Goal: Transaction & Acquisition: Subscribe to service/newsletter

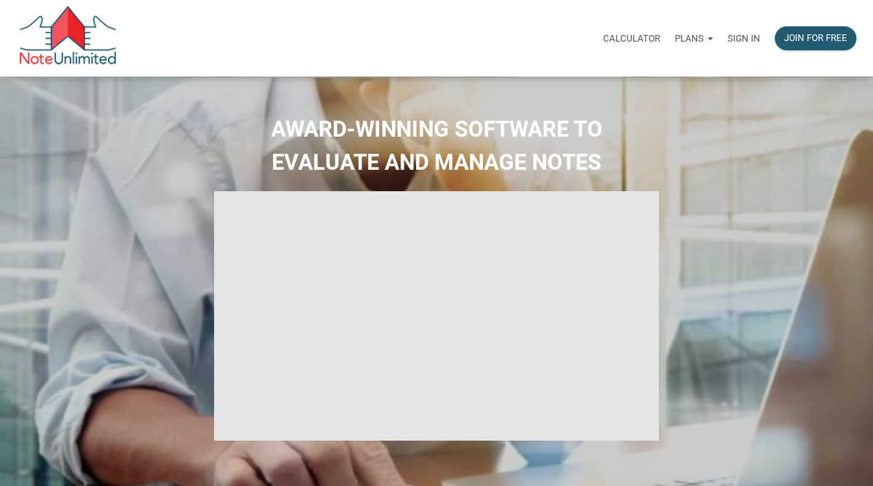
select select
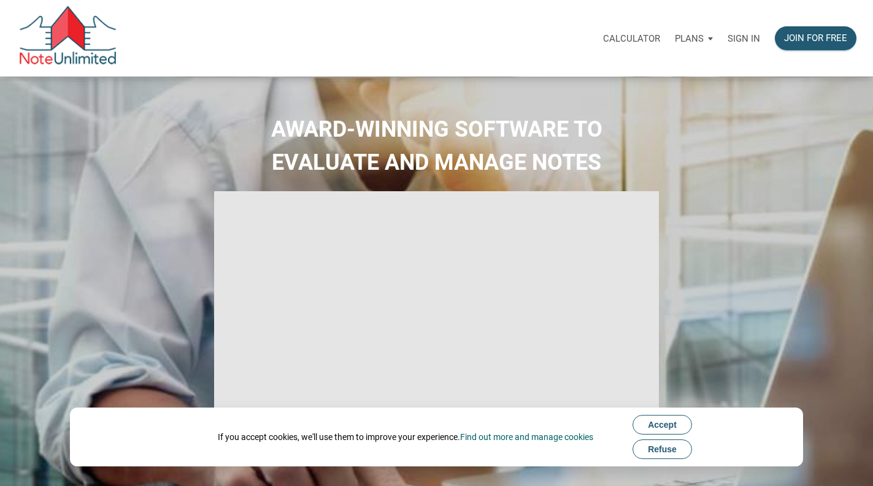
type input "Introduction to new features"
select select
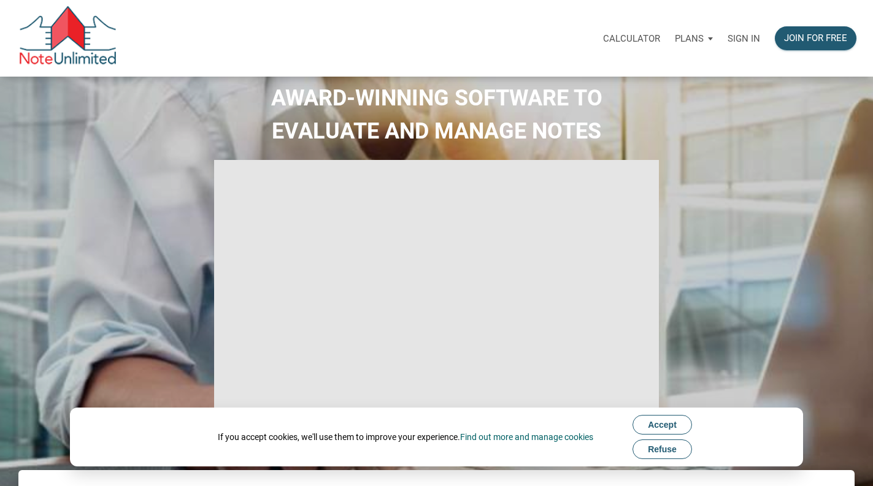
scroll to position [41, 0]
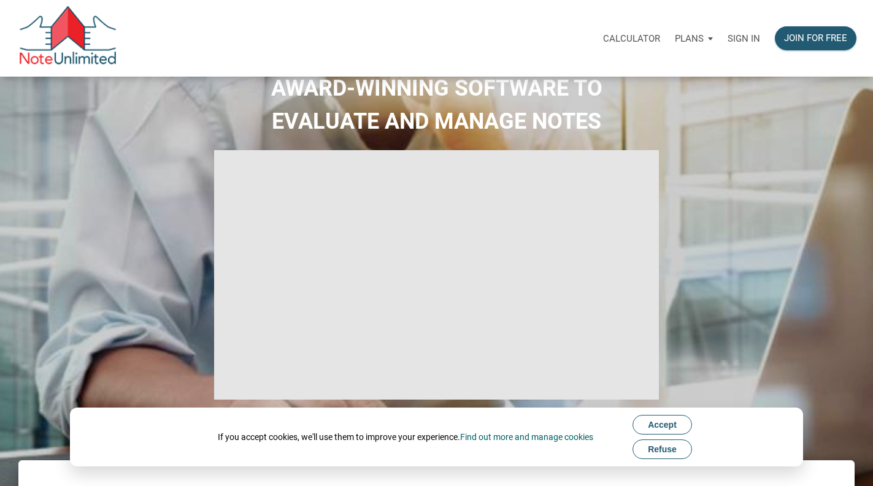
click at [687, 426] on button "Accept" at bounding box center [661, 425] width 59 height 20
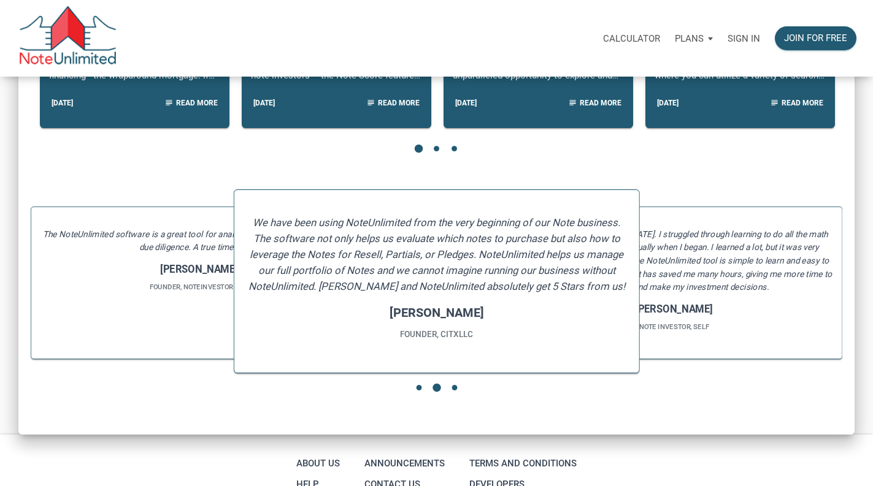
scroll to position [1342, 0]
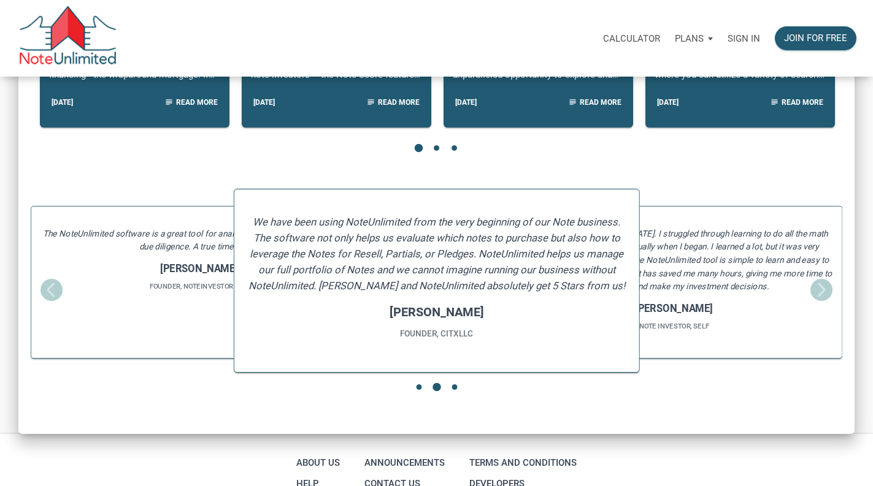
click at [808, 289] on h5 "I am new to note investing in 2020. I struggled through learning to do all the …" at bounding box center [673, 260] width 316 height 66
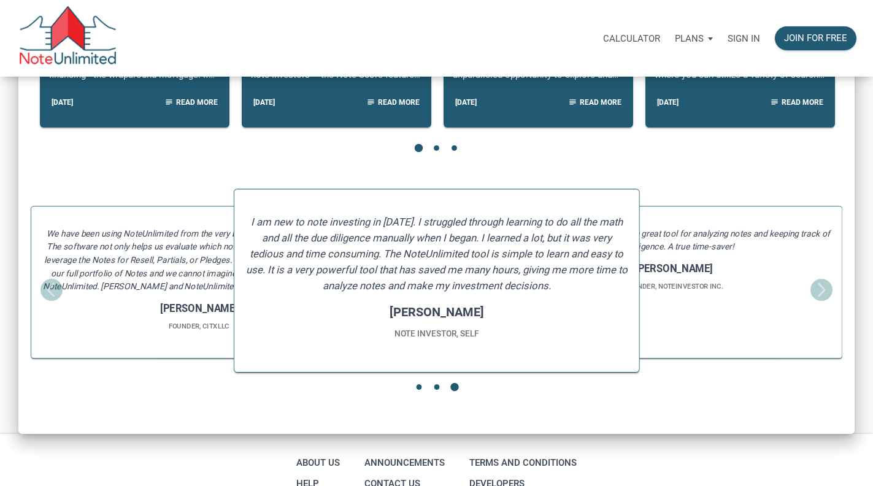
click at [808, 289] on h6 "Founder, NoteInvestor Inc." at bounding box center [673, 286] width 316 height 10
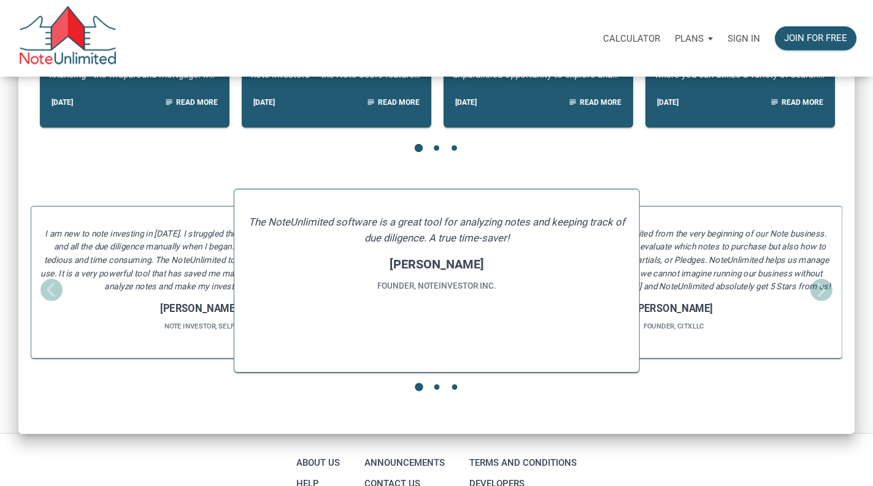
click at [808, 289] on h5 "We have been using NoteUnlimited from the very beginning of our Note business. …" at bounding box center [673, 260] width 316 height 66
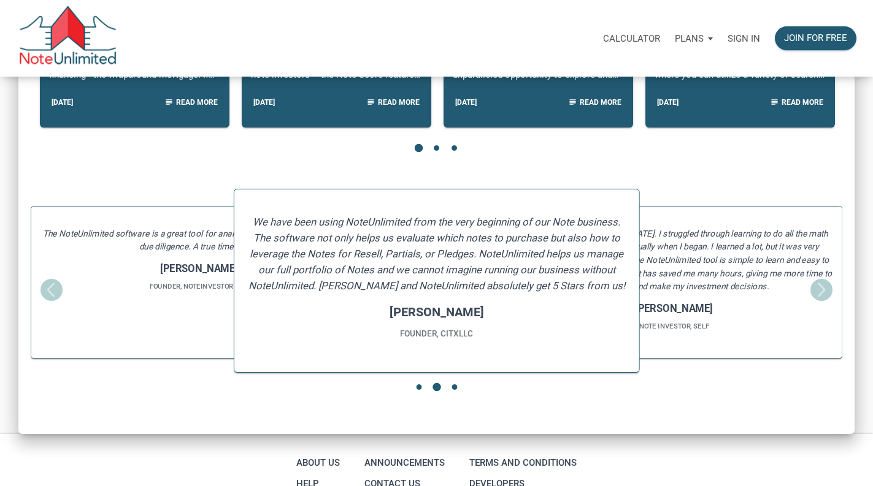
click at [808, 289] on h5 "I am new to note investing in 2020. I struggled through learning to do all the …" at bounding box center [673, 260] width 316 height 66
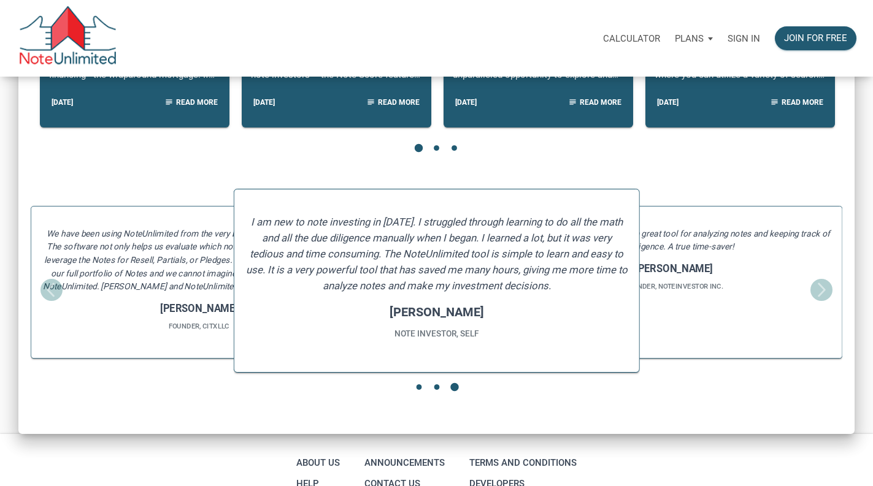
scroll to position [1460, 0]
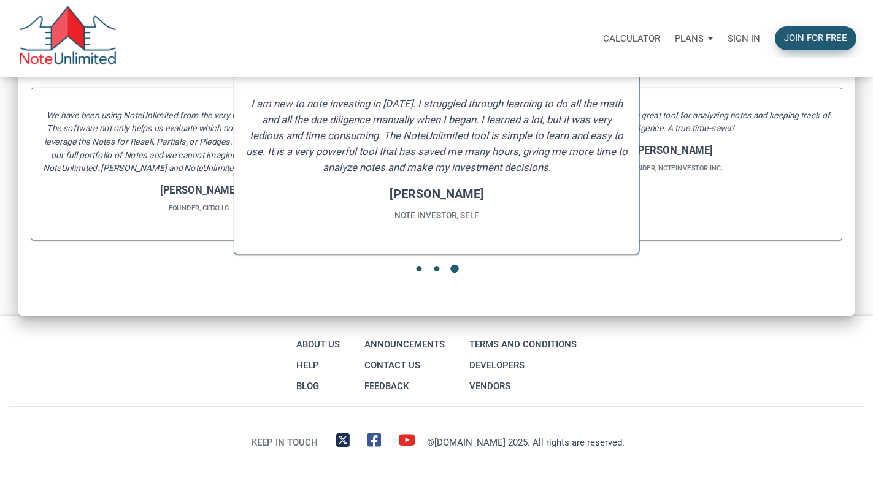
click at [813, 41] on div "Join for free" at bounding box center [815, 38] width 63 height 14
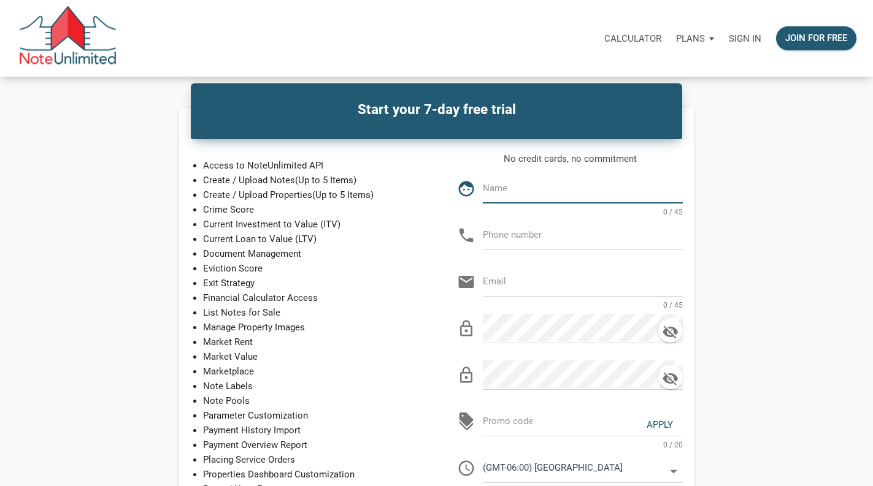
scroll to position [16, 0]
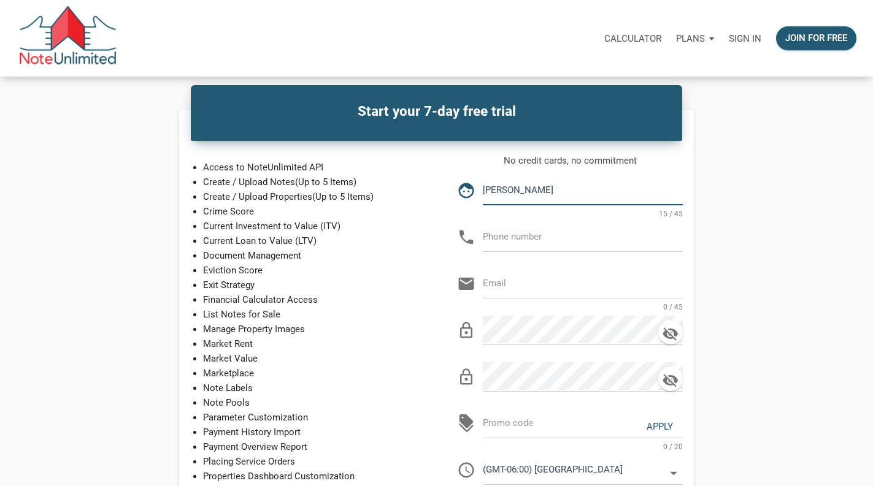
type input "Jackson Madonna"
click at [503, 238] on input "text" at bounding box center [583, 237] width 200 height 28
type input "177-050-3411"
type input "jtm@jtm3properties.com"
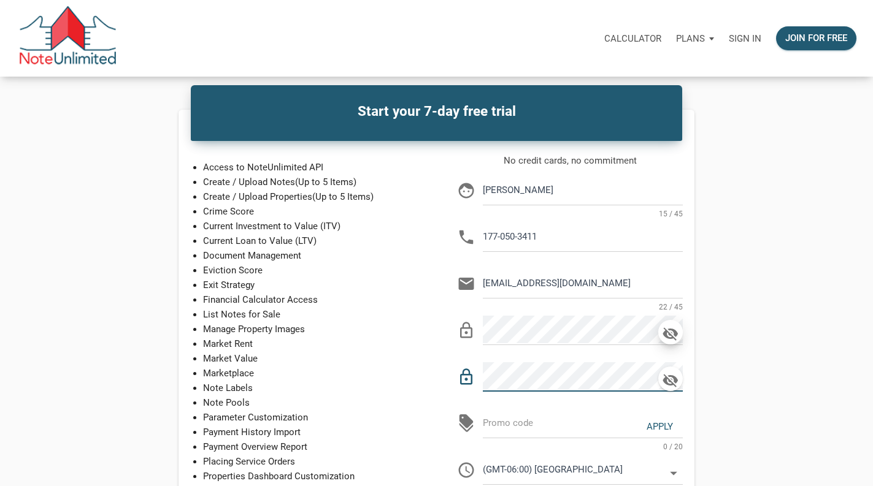
click at [676, 340] on icon "button" at bounding box center [670, 333] width 15 height 13
click at [672, 373] on icon "button" at bounding box center [670, 380] width 18 height 17
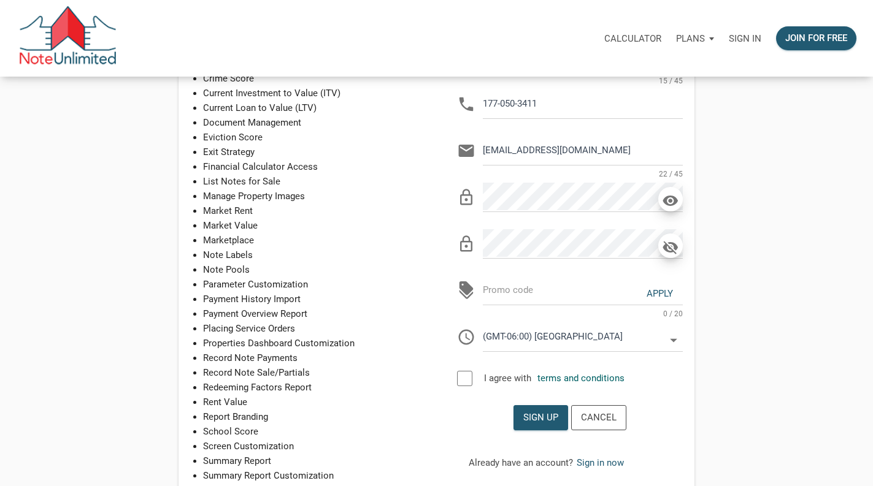
scroll to position [169, 0]
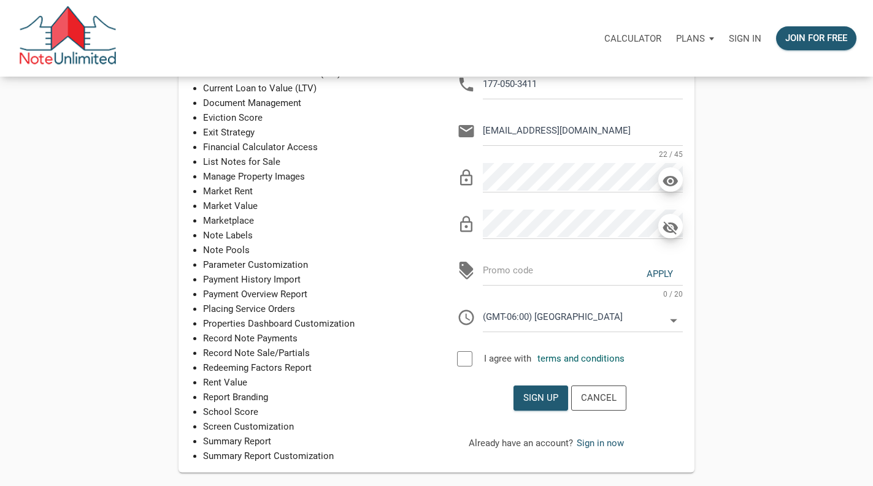
click at [648, 313] on input "(GMT-06:00) Chicago" at bounding box center [574, 317] width 182 height 28
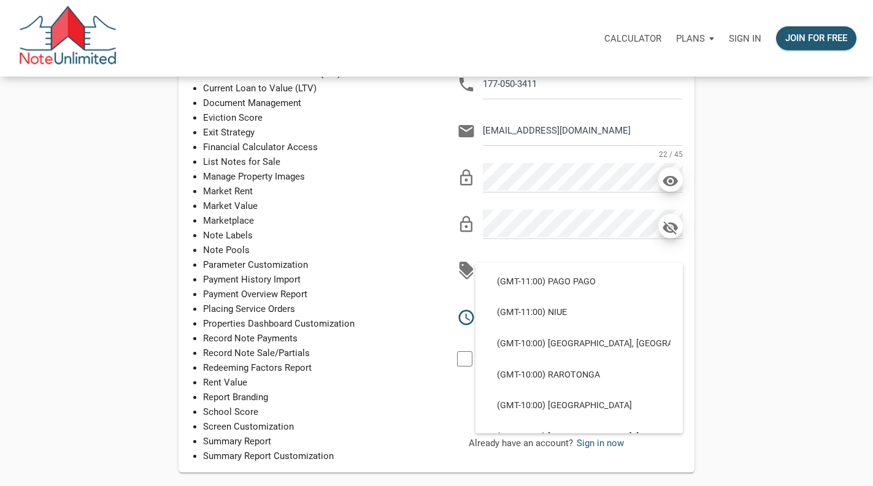
scroll to position [399, 0]
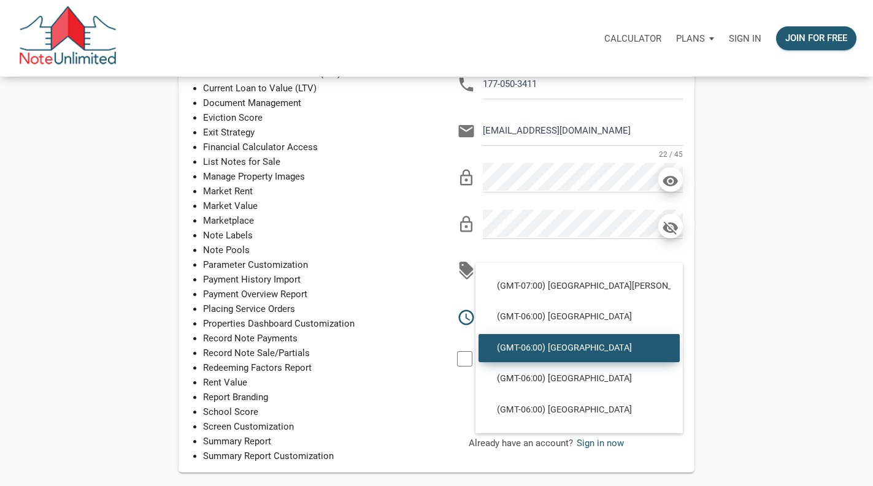
click at [646, 353] on div "(GMT-06:00) Chicago" at bounding box center [578, 348] width 201 height 28
select select
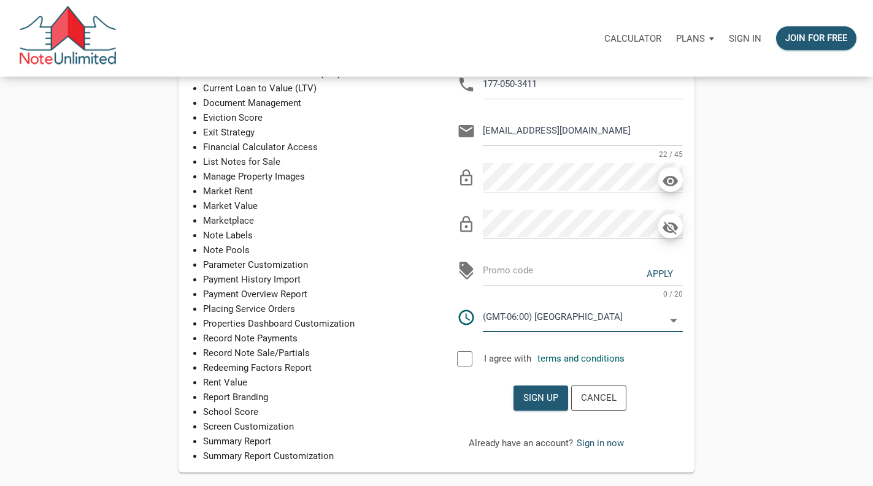
click at [459, 358] on div at bounding box center [464, 358] width 15 height 15
click at [553, 397] on div "Sign up" at bounding box center [540, 398] width 35 height 14
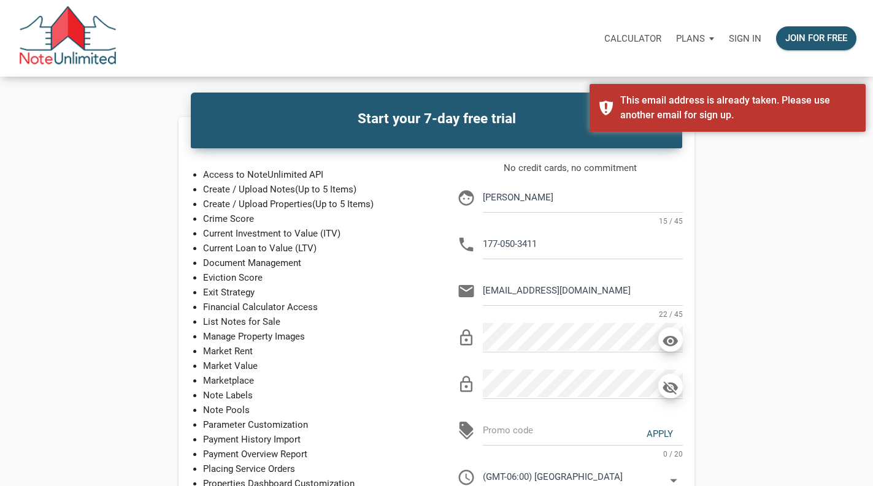
scroll to position [0, 0]
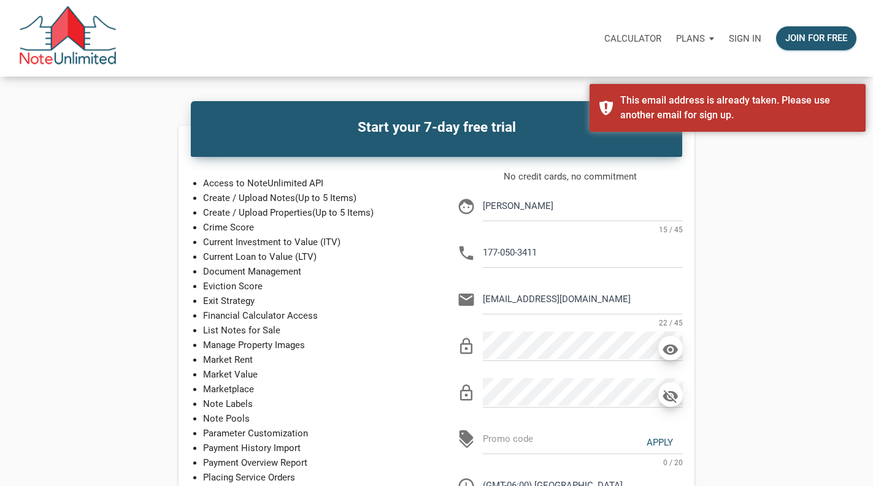
click at [699, 36] on p "Plans" at bounding box center [690, 38] width 29 height 11
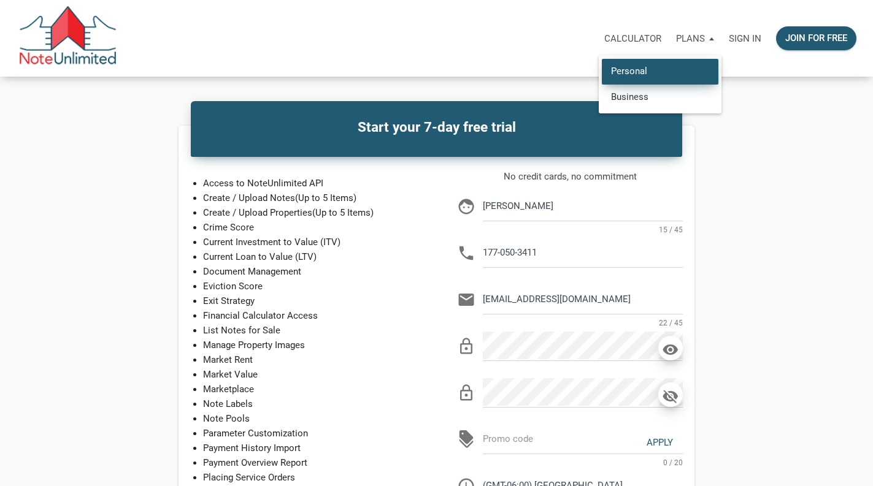
click at [651, 69] on link "Personal" at bounding box center [660, 71] width 117 height 25
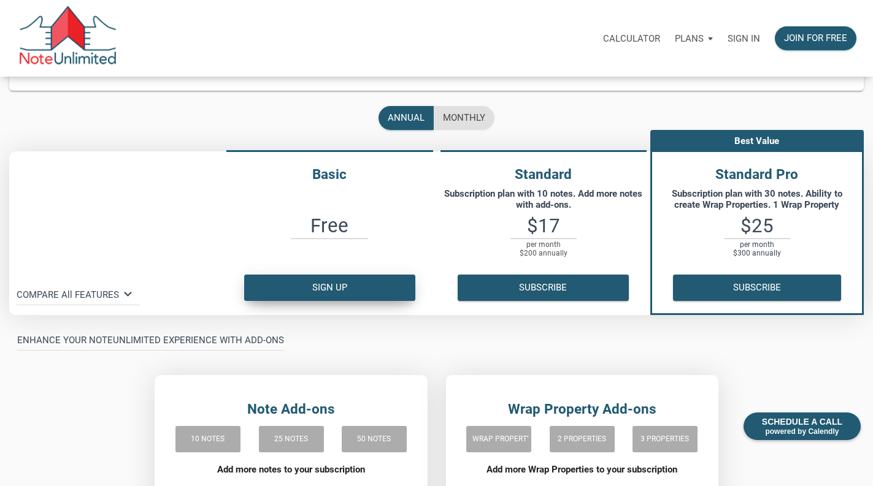
scroll to position [52, 0]
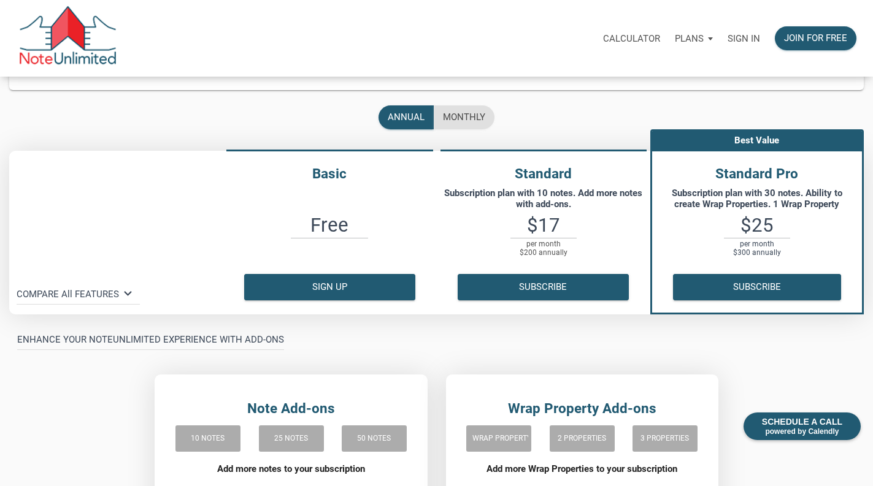
click at [748, 35] on p "Sign in" at bounding box center [743, 38] width 33 height 11
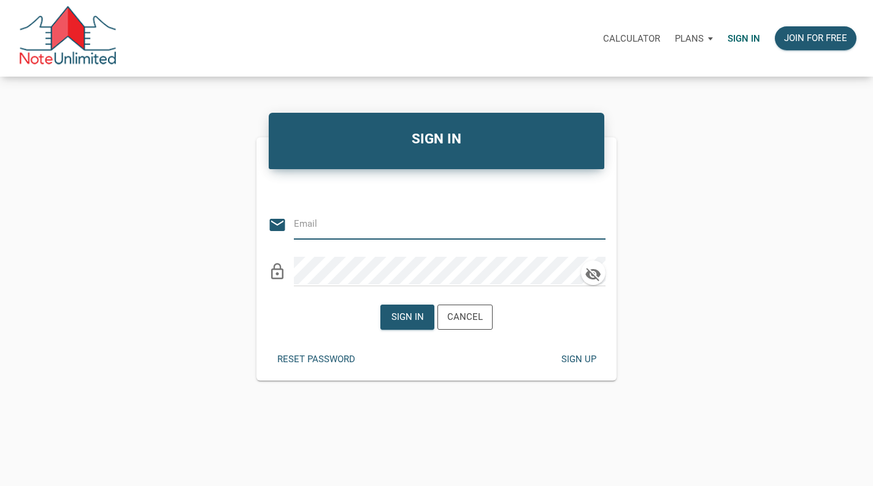
type input "jtm@jtm3properties.com"
click at [421, 326] on div "Sign in" at bounding box center [407, 317] width 53 height 24
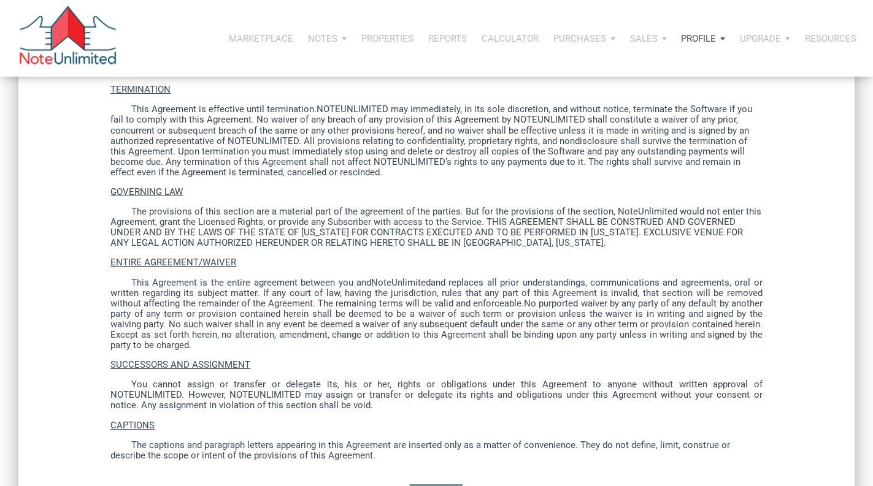
scroll to position [3171, 0]
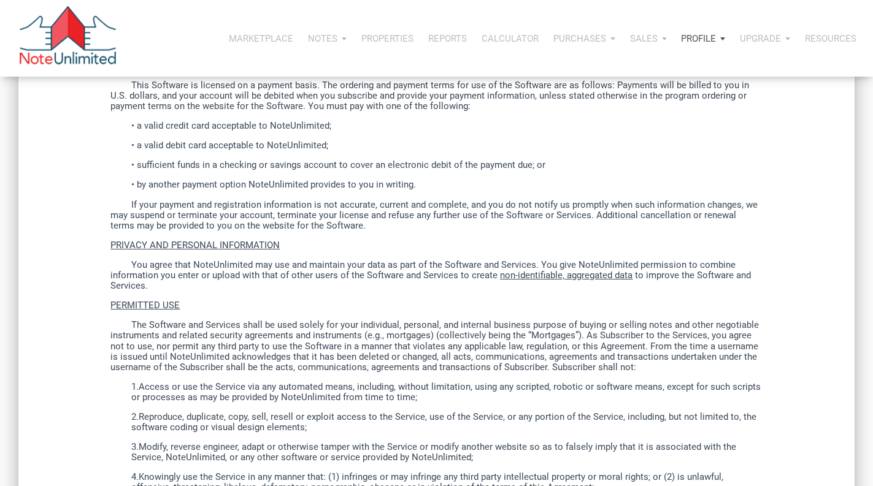
scroll to position [552, 0]
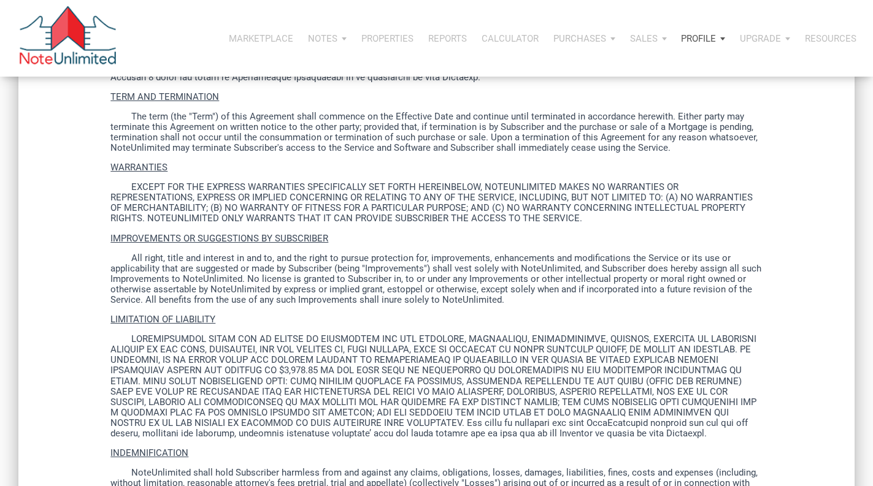
scroll to position [1847, 0]
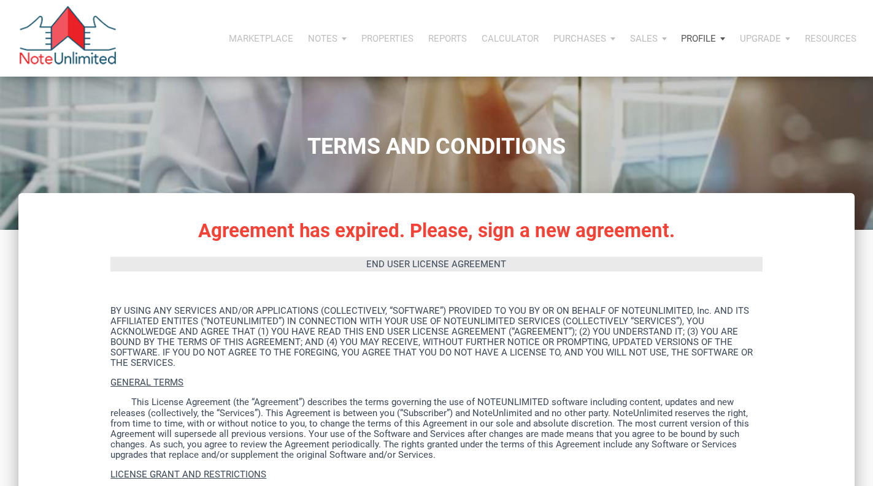
click at [712, 45] on div "Profile" at bounding box center [702, 38] width 59 height 37
click at [654, 96] on link "Logout" at bounding box center [671, 96] width 117 height 25
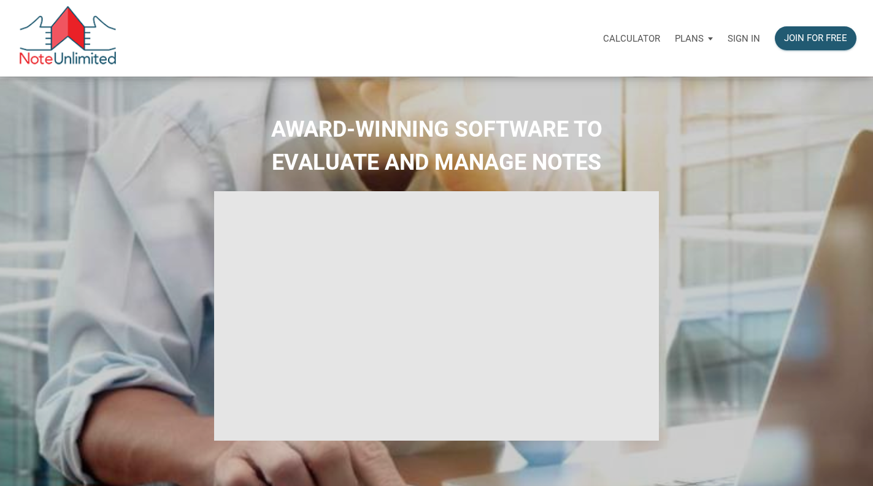
type input "Introduction to new features"
select select
click at [754, 39] on p "Sign in" at bounding box center [743, 38] width 33 height 11
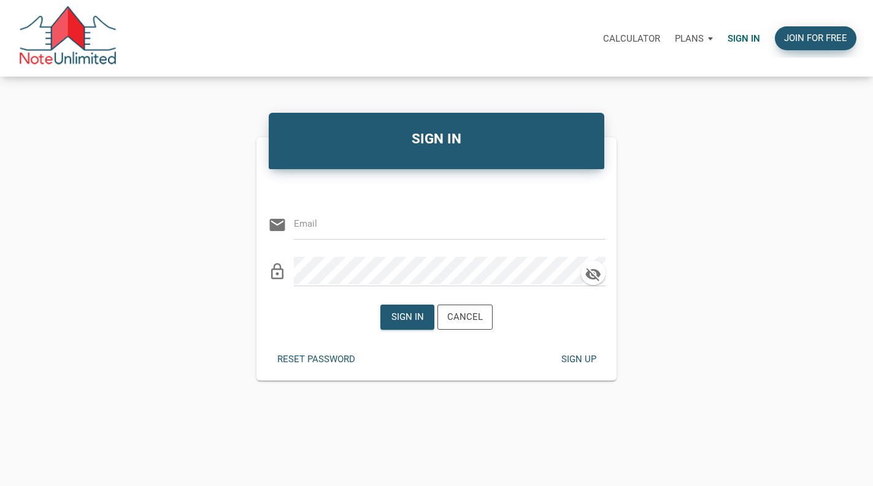
click at [794, 37] on div "Join for free" at bounding box center [815, 38] width 63 height 14
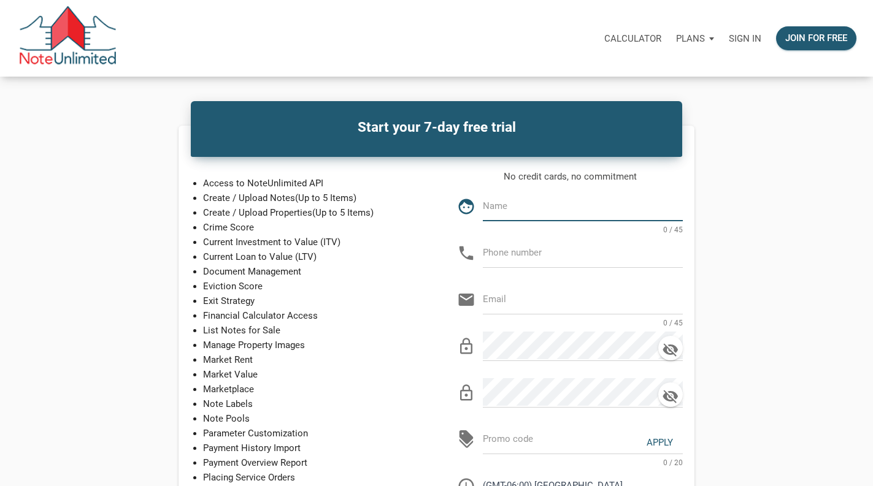
click at [514, 210] on input "text" at bounding box center [583, 206] width 200 height 28
type input "Jackson Madonna"
type input "177-050-3411"
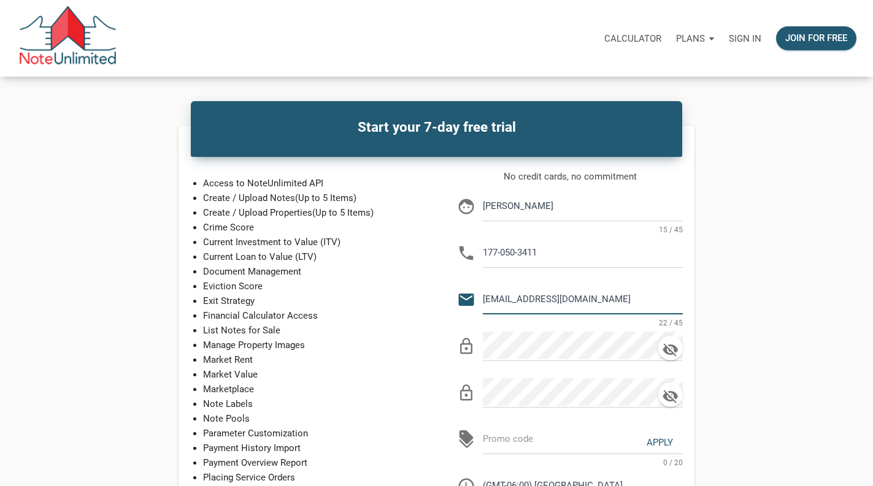
drag, startPoint x: 594, startPoint y: 296, endPoint x: 586, endPoint y: 296, distance: 8.0
click at [586, 296] on input "jtm@jtm3properties.com" at bounding box center [583, 299] width 200 height 28
click at [565, 304] on input "jtm@jtm3properties.com" at bounding box center [583, 299] width 200 height 28
type input "jtm@equidadhomes.com"
click at [549, 258] on input "177-050-3411" at bounding box center [583, 253] width 200 height 28
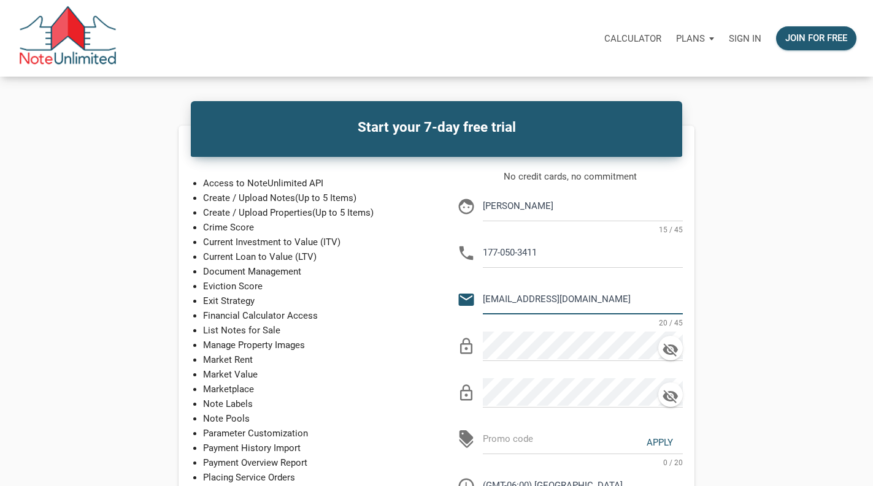
click at [549, 258] on input "177-050-3411" at bounding box center [583, 253] width 200 height 28
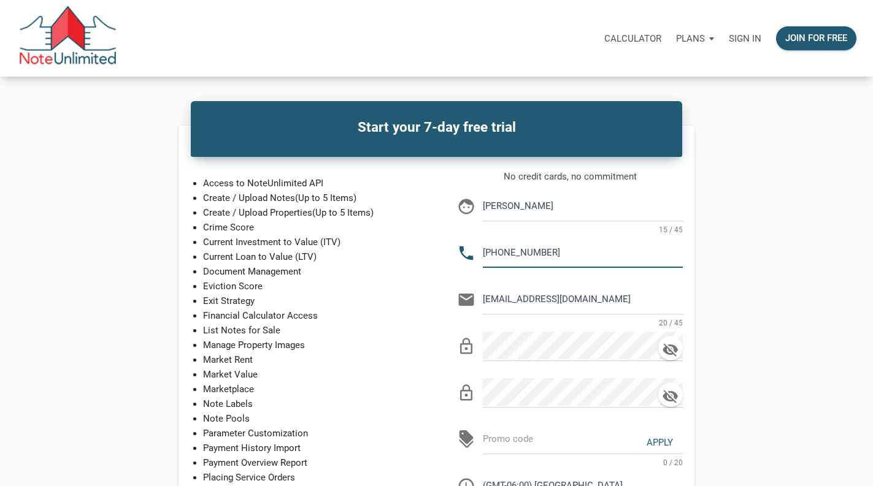
type input "770-503-4114"
click at [673, 354] on icon "button" at bounding box center [670, 349] width 15 height 13
click at [669, 391] on icon "button" at bounding box center [670, 396] width 15 height 13
click at [669, 392] on icon "button" at bounding box center [670, 396] width 15 height 10
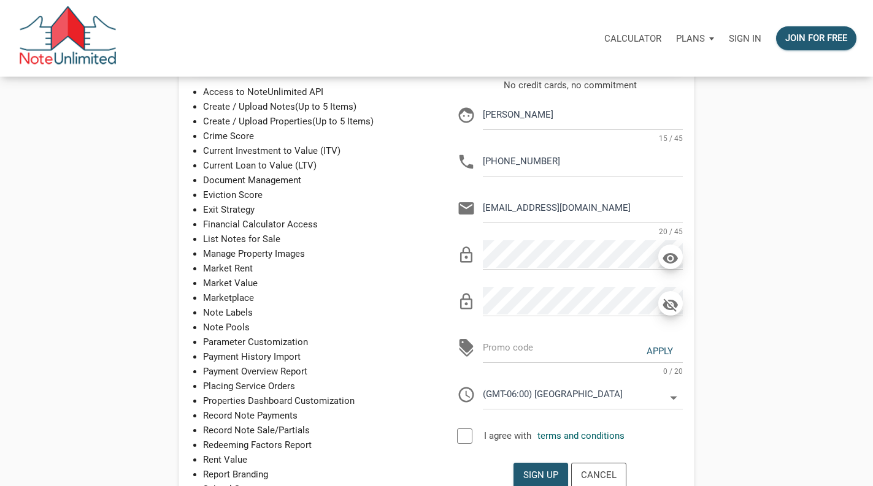
scroll to position [94, 0]
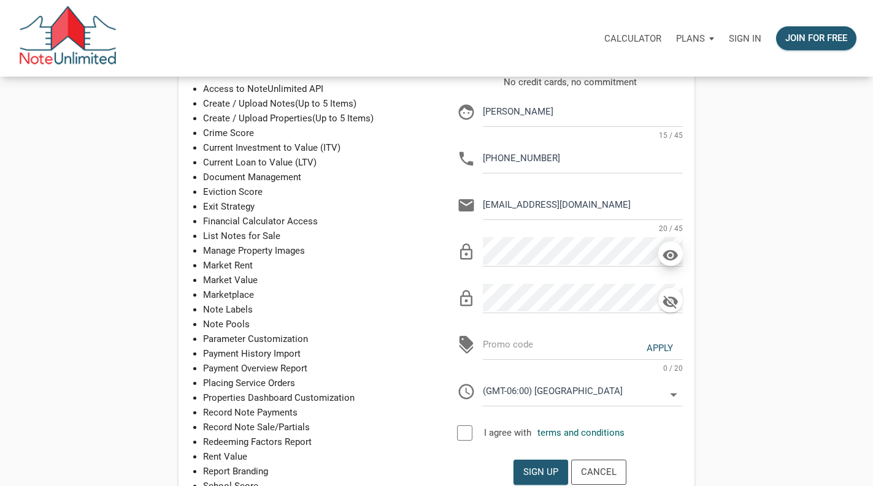
click at [449, 436] on div "No credit cards, no commitment face Jackson Madonna 15 / 45 phone 770-503-4114 …" at bounding box center [570, 263] width 249 height 376
click at [455, 435] on div "No credit cards, no commitment face Jackson Madonna 15 / 45 phone 770-503-4114 …" at bounding box center [570, 263] width 249 height 376
click at [461, 435] on div at bounding box center [464, 433] width 15 height 15
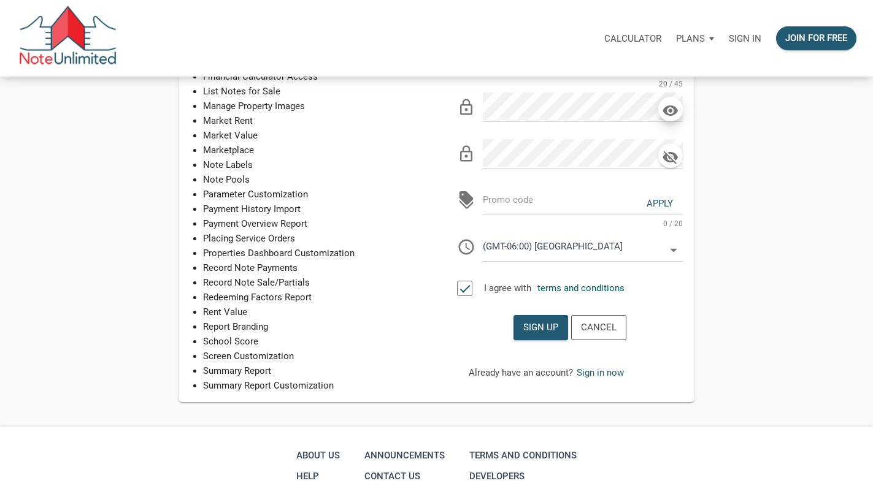
scroll to position [244, 0]
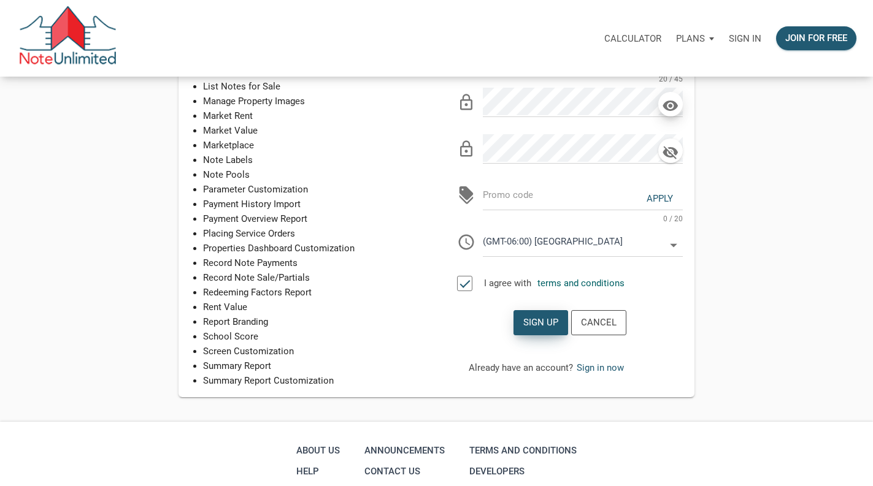
click at [553, 326] on div "Sign up" at bounding box center [540, 323] width 35 height 14
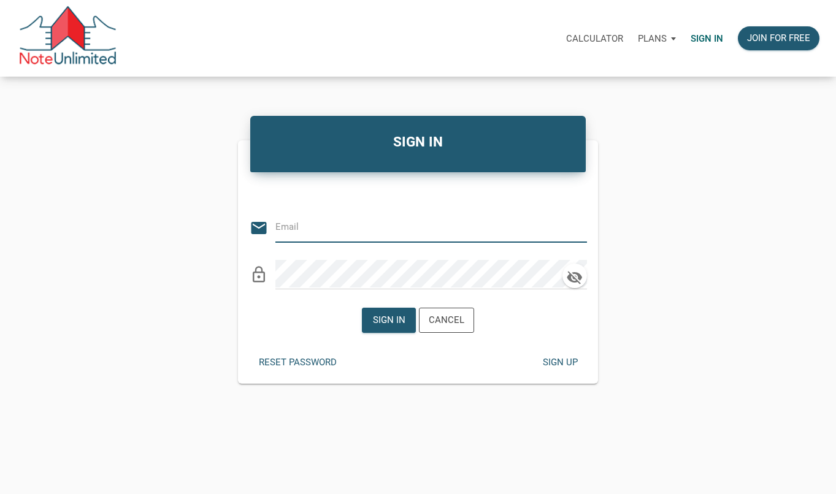
type input "[EMAIL_ADDRESS][DOMAIN_NAME]"
click at [389, 235] on input "[EMAIL_ADDRESS][DOMAIN_NAME]" at bounding box center [421, 227] width 293 height 28
type input "jtm@equidadhomes.com"
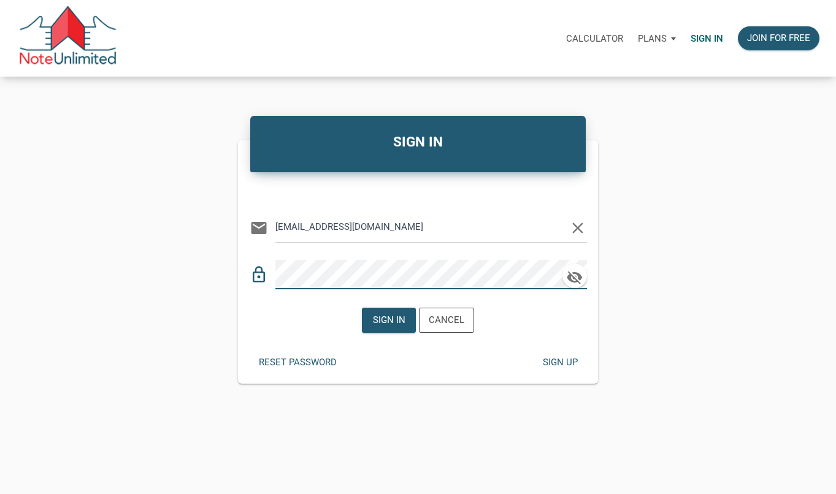
click at [590, 282] on div "Or Be Classical email jtm@equidadhomes.com clear lock_outline" at bounding box center [418, 236] width 361 height 108
click at [581, 281] on icon "button" at bounding box center [574, 277] width 18 height 17
click at [392, 312] on div "Sign in" at bounding box center [388, 320] width 53 height 24
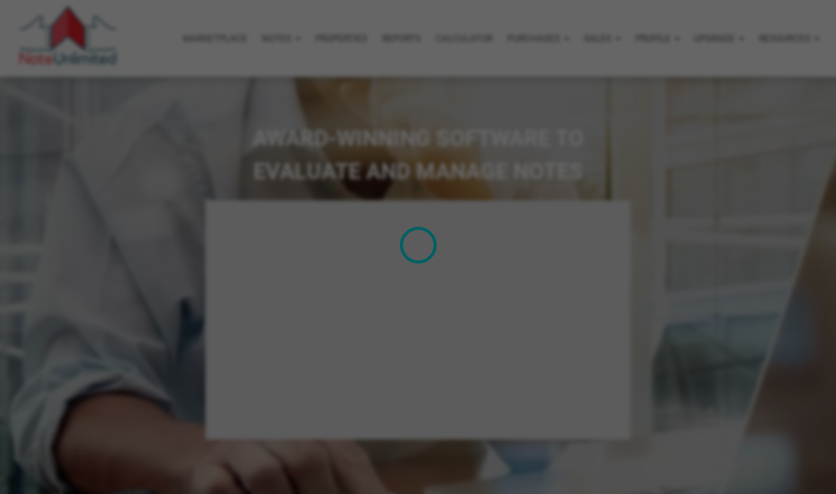
select select
type input "Introduction to new features"
select select
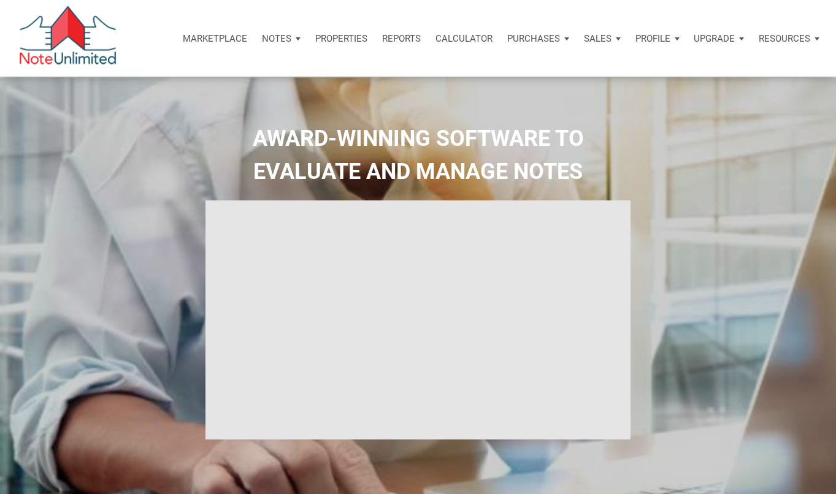
click at [220, 39] on p "Marketplace" at bounding box center [215, 38] width 64 height 11
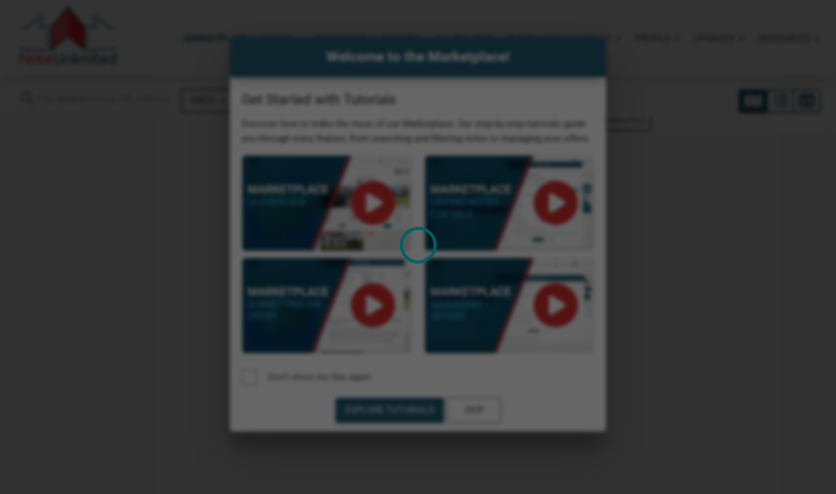
select select
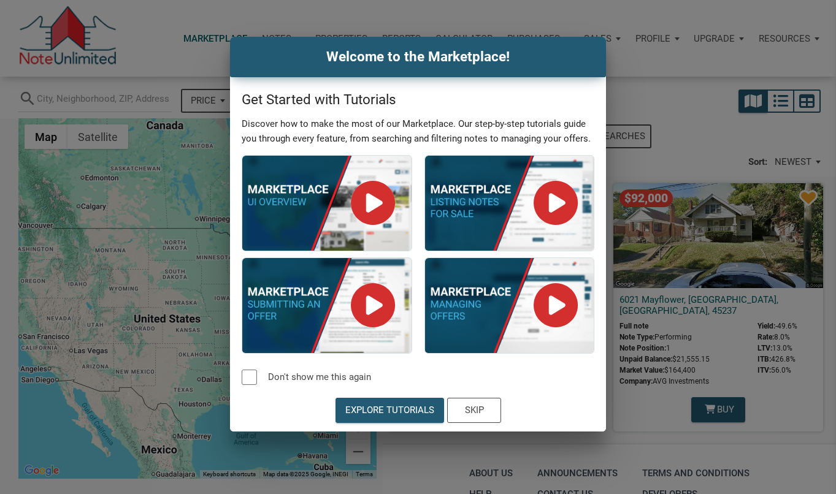
click at [251, 378] on div at bounding box center [249, 377] width 15 height 15
click at [399, 409] on div "Explore Tutorials" at bounding box center [389, 411] width 89 height 14
click at [481, 405] on div "Skip" at bounding box center [473, 411] width 19 height 14
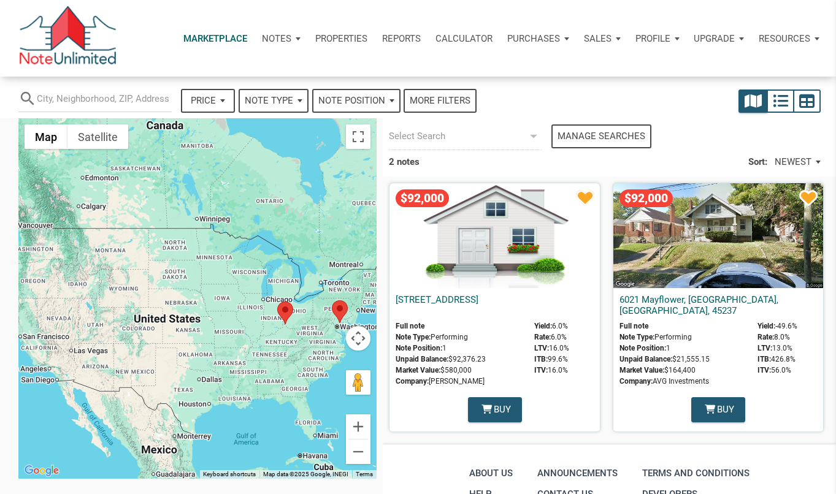
click at [465, 39] on p "Calculator" at bounding box center [463, 38] width 57 height 11
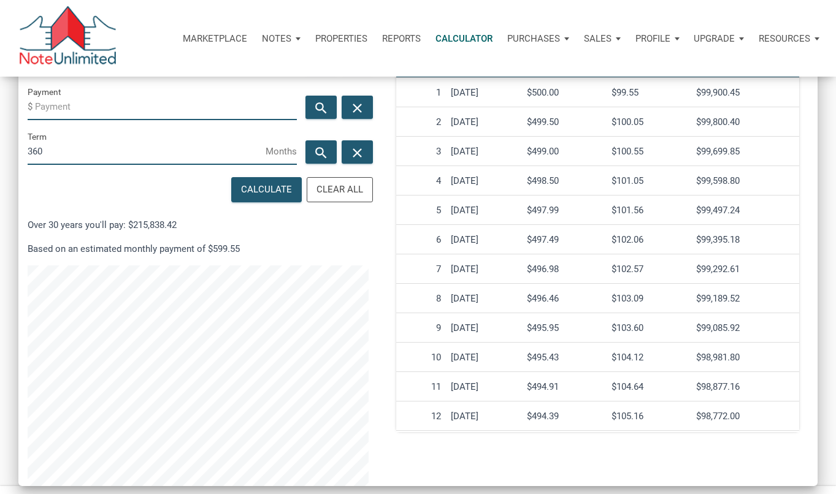
scroll to position [291, 0]
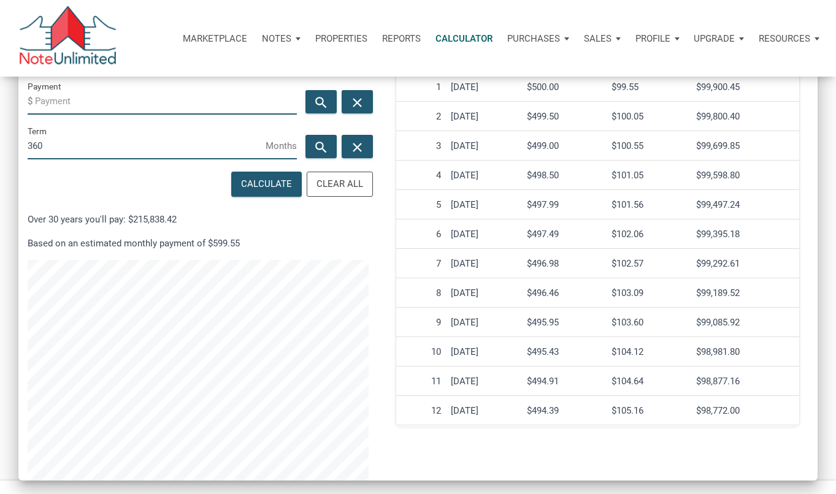
click at [308, 33] on div "Purchases" at bounding box center [281, 38] width 53 height 37
click at [308, 36] on div "Sales" at bounding box center [281, 38] width 53 height 37
click at [353, 38] on p "Properties" at bounding box center [341, 38] width 52 height 11
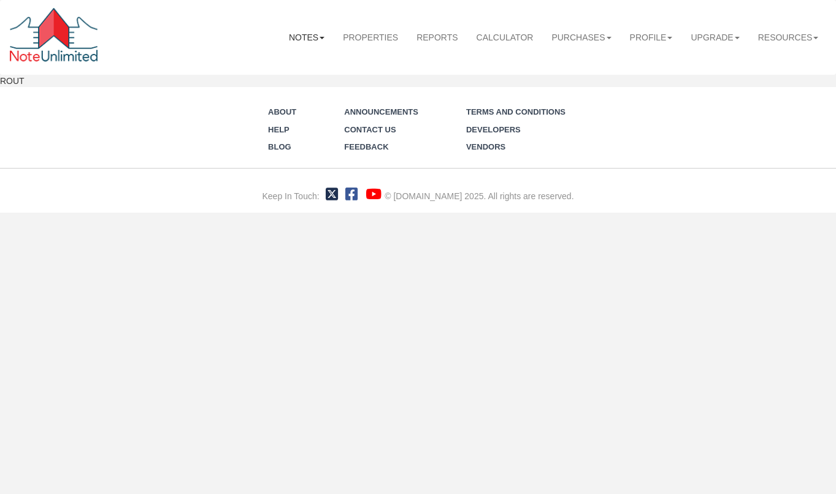
click at [329, 36] on link "Notes" at bounding box center [307, 37] width 54 height 27
click at [324, 37] on b at bounding box center [322, 38] width 5 height 2
click at [508, 38] on link "Calculator" at bounding box center [504, 37] width 75 height 27
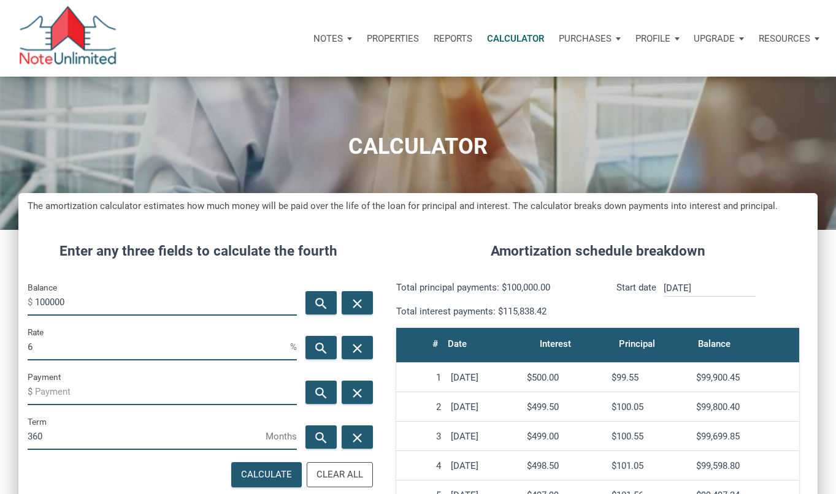
scroll to position [578, 799]
click at [777, 34] on p "Resources" at bounding box center [785, 38] width 52 height 11
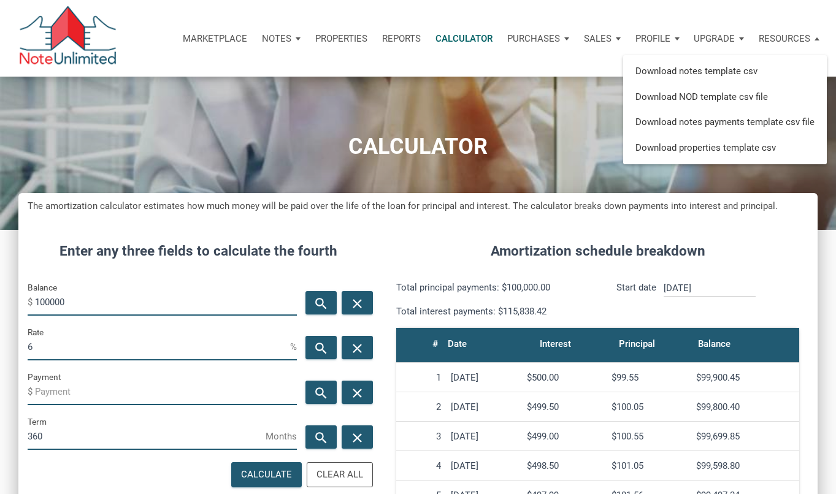
click at [741, 43] on div "Upgrade" at bounding box center [718, 38] width 65 height 37
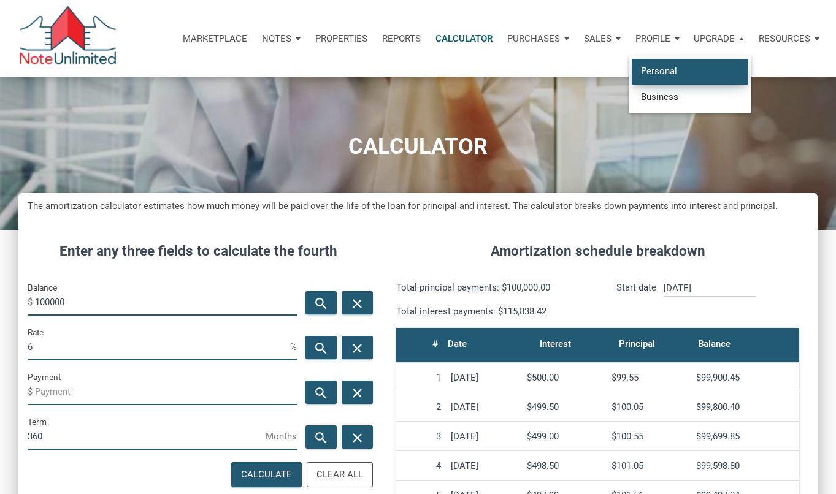
click at [712, 67] on link "Personal" at bounding box center [690, 71] width 117 height 25
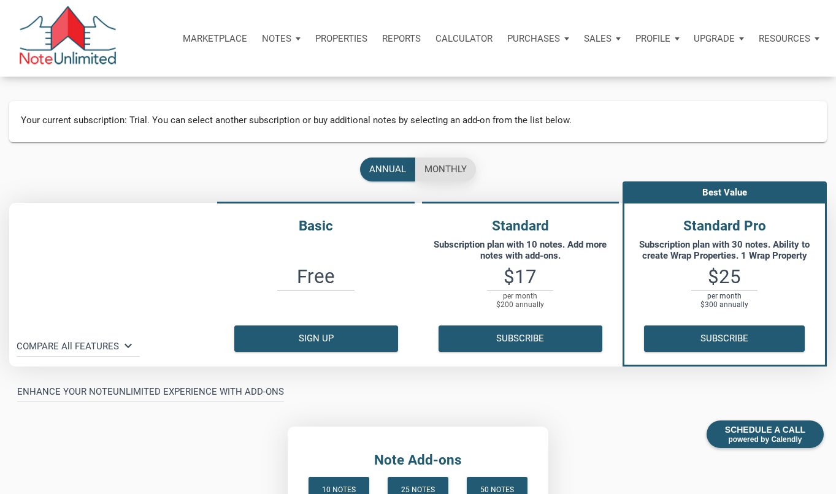
click at [435, 163] on div "monthly" at bounding box center [445, 170] width 42 height 14
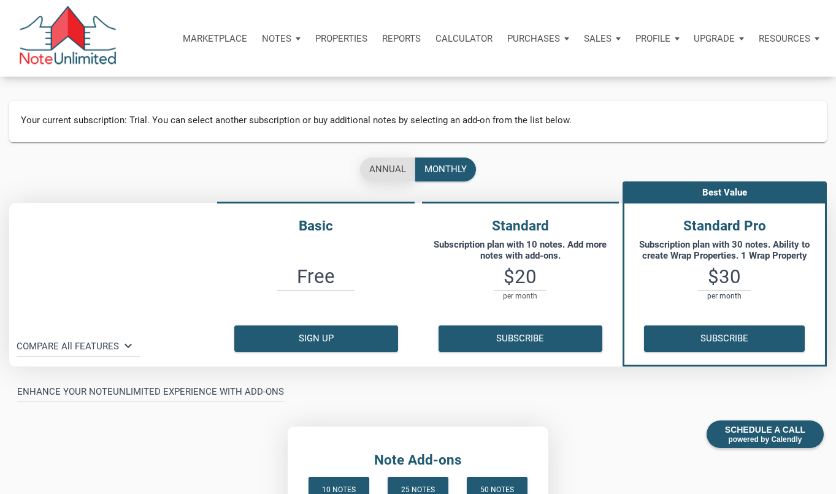
click at [379, 170] on div "annual" at bounding box center [387, 170] width 37 height 14
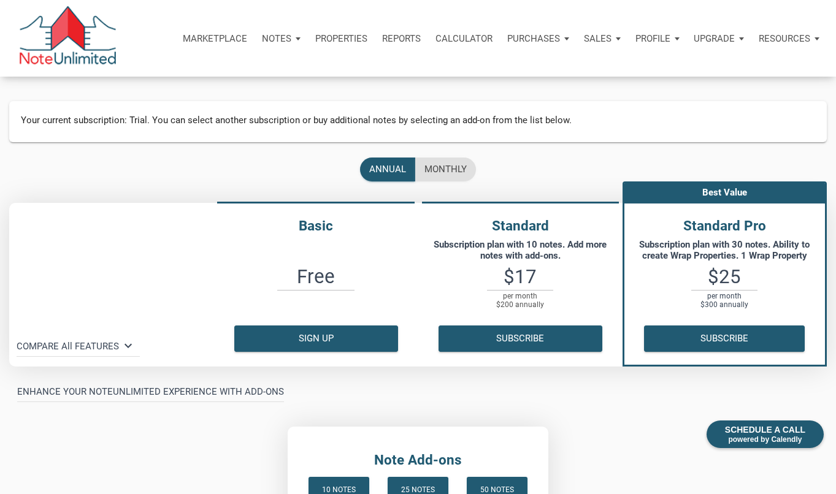
click at [465, 33] on p "Calculator" at bounding box center [463, 38] width 57 height 11
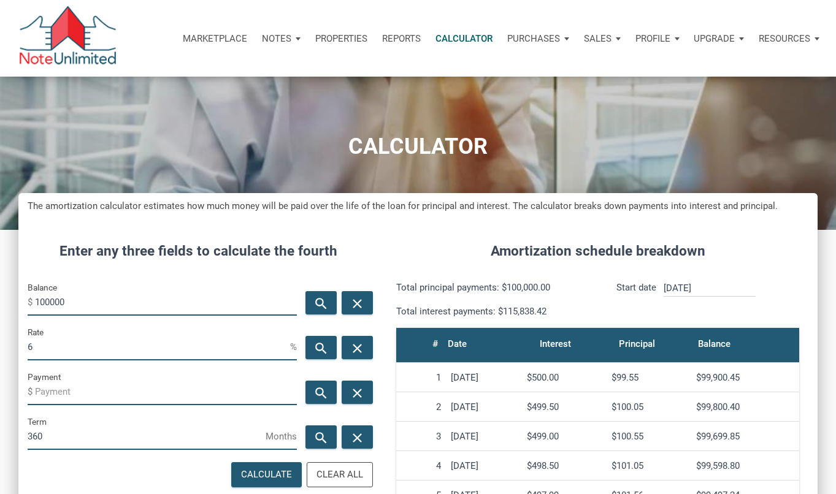
scroll to position [578, 799]
click at [418, 41] on p "Reports" at bounding box center [401, 38] width 39 height 11
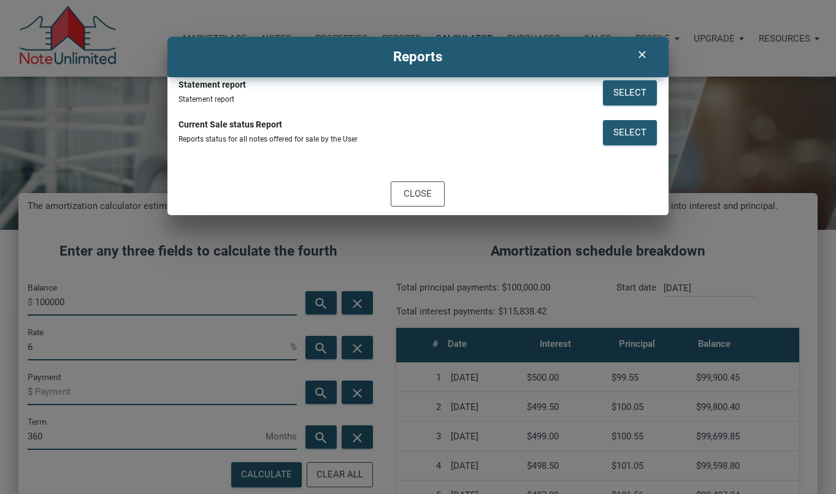
click at [640, 51] on icon "clear" at bounding box center [642, 54] width 15 height 12
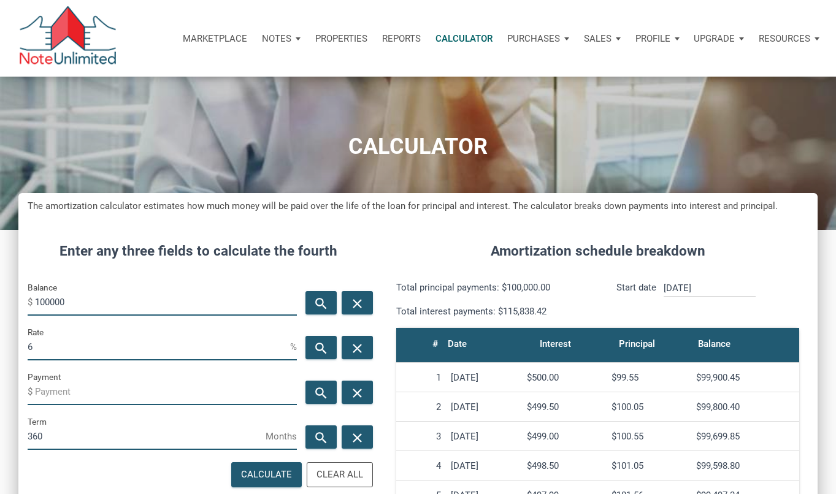
click at [361, 33] on p "Properties" at bounding box center [341, 38] width 52 height 11
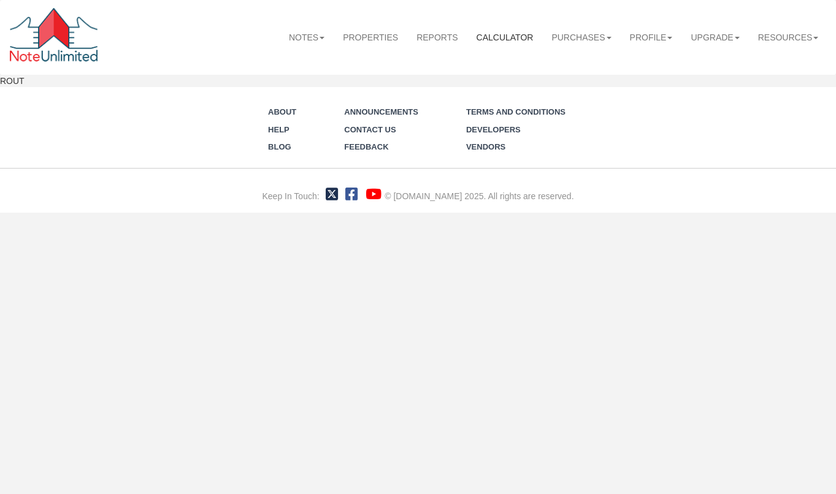
click at [492, 40] on link "Calculator" at bounding box center [504, 37] width 75 height 27
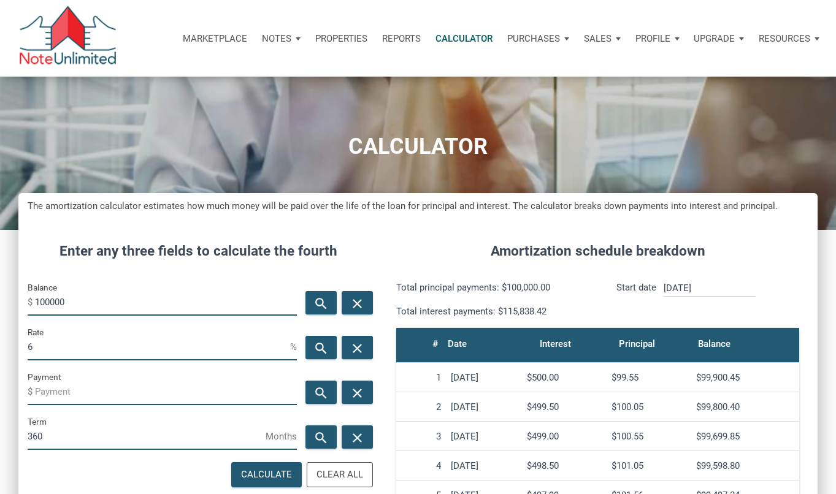
click at [406, 37] on p "Reports" at bounding box center [401, 38] width 39 height 11
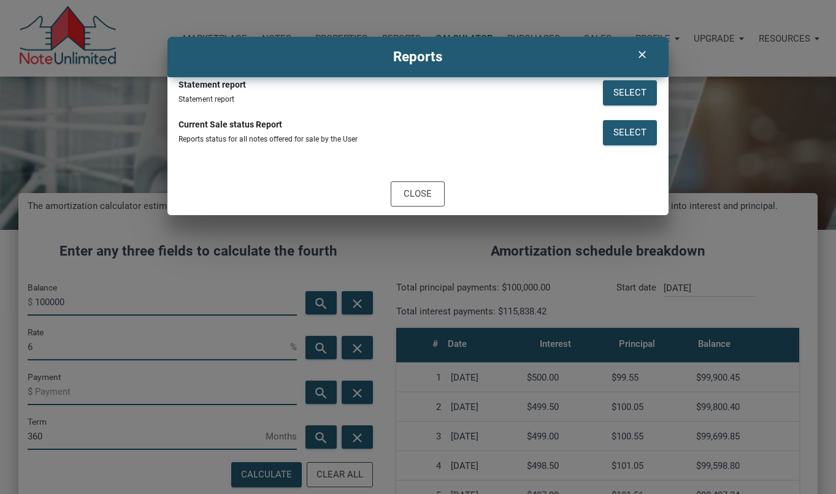
click at [645, 53] on icon "clear" at bounding box center [642, 54] width 15 height 12
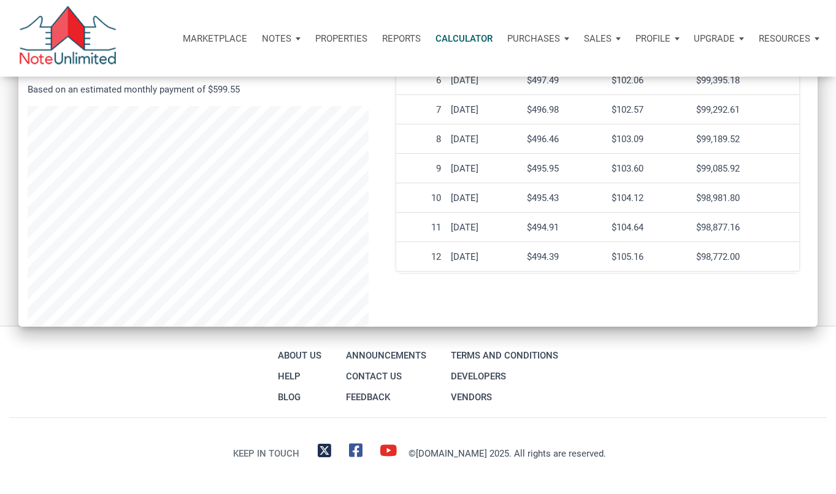
scroll to position [448, 0]
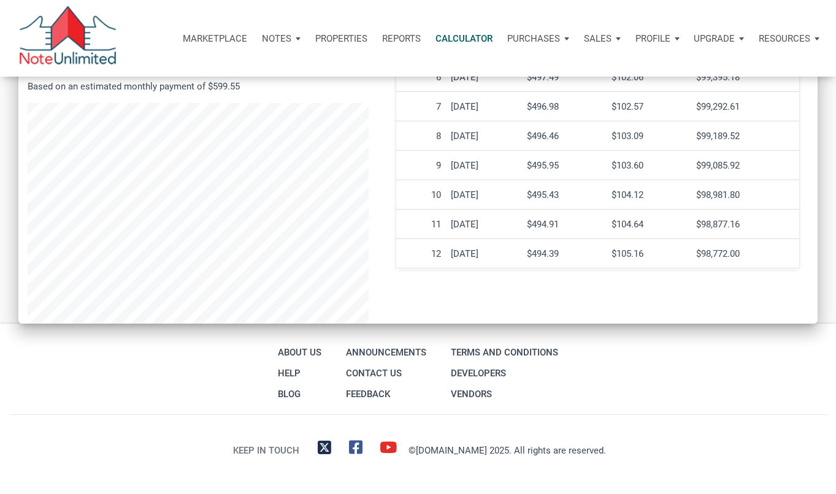
click at [283, 40] on p "Notes" at bounding box center [276, 38] width 29 height 11
click at [266, 77] on link "Dashboard" at bounding box center [246, 71] width 117 height 25
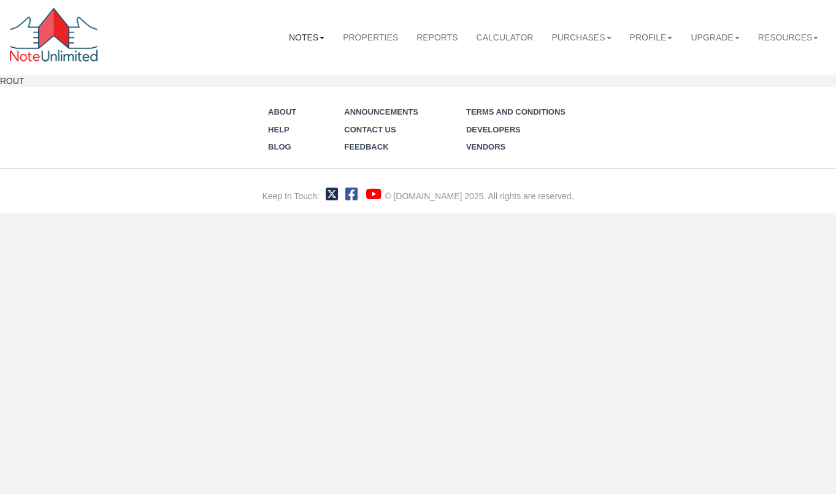
click at [309, 47] on link "Notes" at bounding box center [307, 37] width 54 height 27
click at [306, 80] on link "Transactions" at bounding box center [284, 79] width 97 height 16
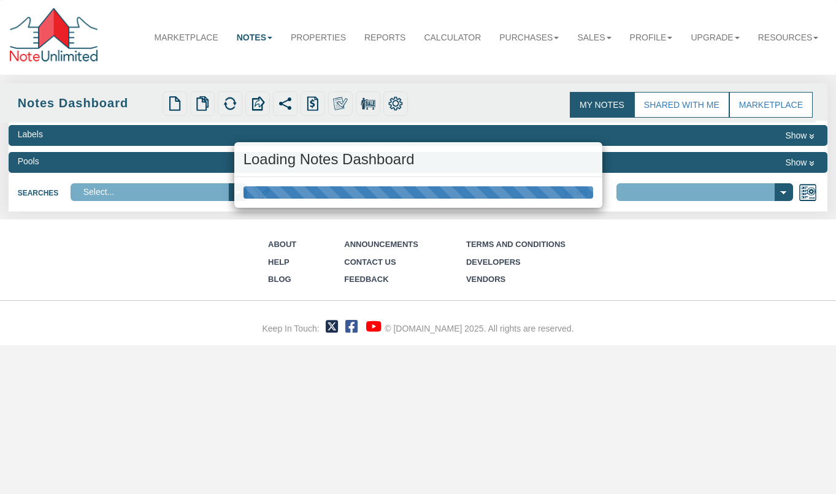
select select "3"
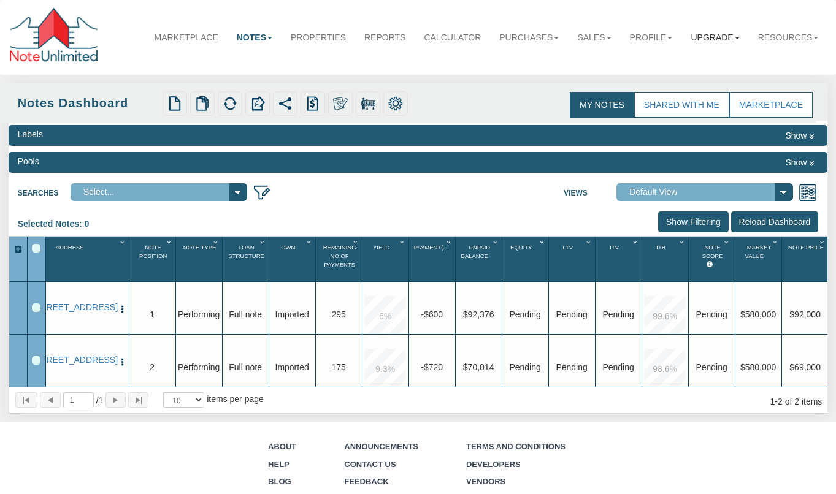
click at [725, 40] on link "Upgrade" at bounding box center [714, 37] width 67 height 27
click at [771, 43] on link "Resources" at bounding box center [788, 37] width 79 height 27
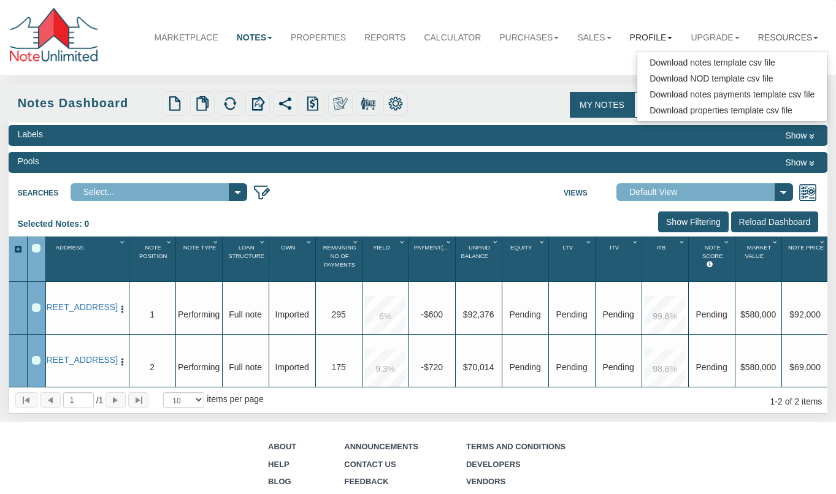
click at [653, 46] on link "Profile" at bounding box center [651, 37] width 61 height 27
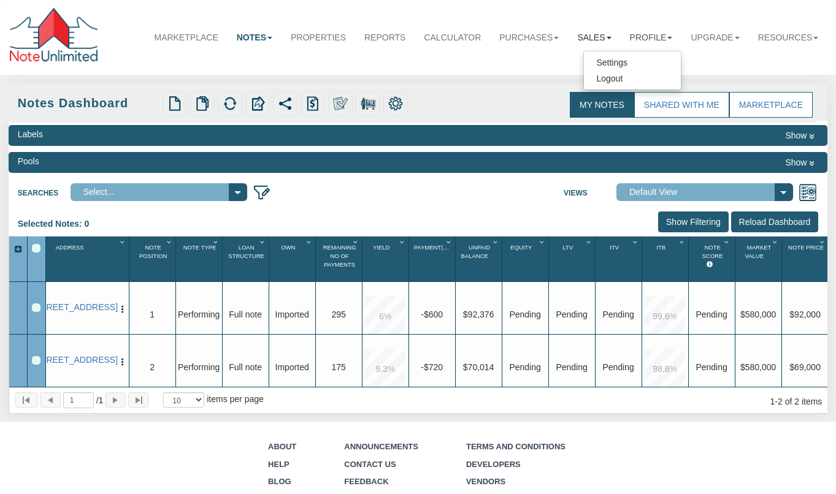
click at [612, 45] on link "Sales" at bounding box center [594, 37] width 52 height 27
click at [559, 44] on link "Purchases" at bounding box center [529, 37] width 78 height 27
click at [587, 38] on link "Sales" at bounding box center [594, 37] width 52 height 27
click at [538, 43] on link "Purchases" at bounding box center [529, 37] width 78 height 27
click at [527, 60] on link "Offers" at bounding box center [518, 63] width 97 height 16
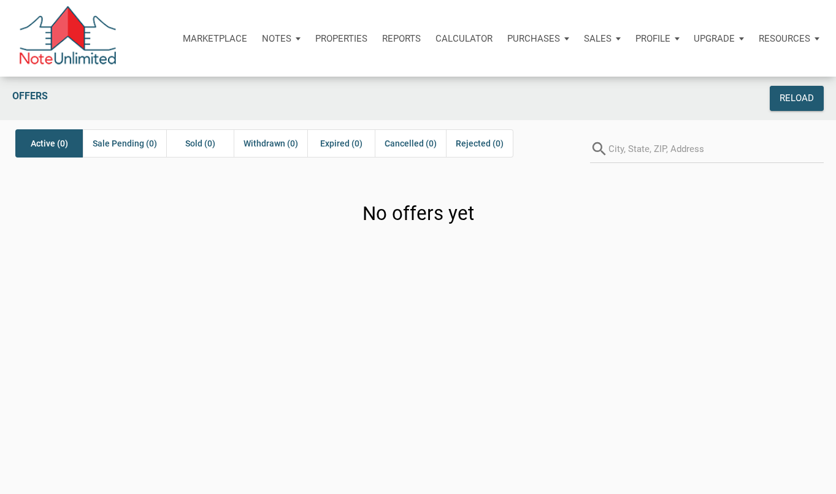
click at [467, 45] on div "Calculator" at bounding box center [464, 38] width 72 height 37
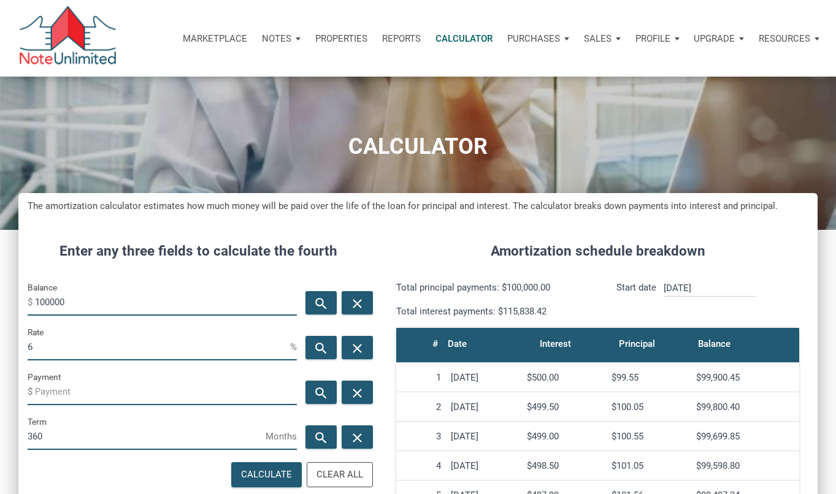
scroll to position [578, 799]
click at [383, 44] on div "Reports" at bounding box center [401, 38] width 53 height 37
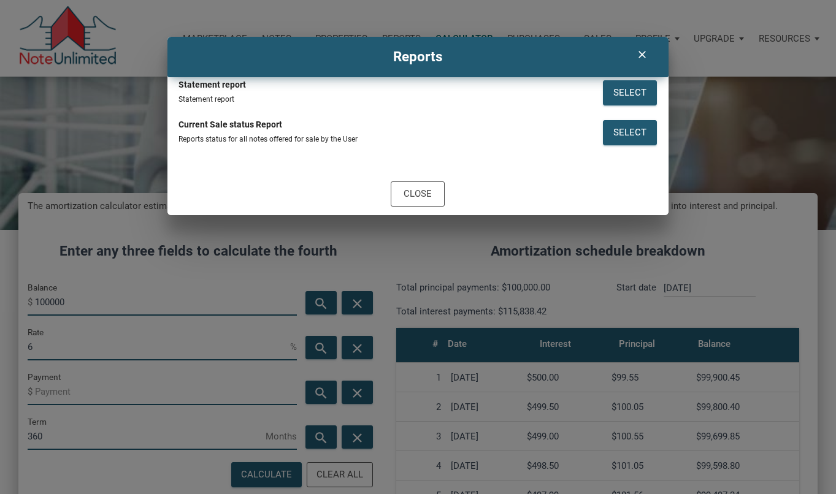
click at [643, 54] on icon "clear" at bounding box center [642, 54] width 15 height 12
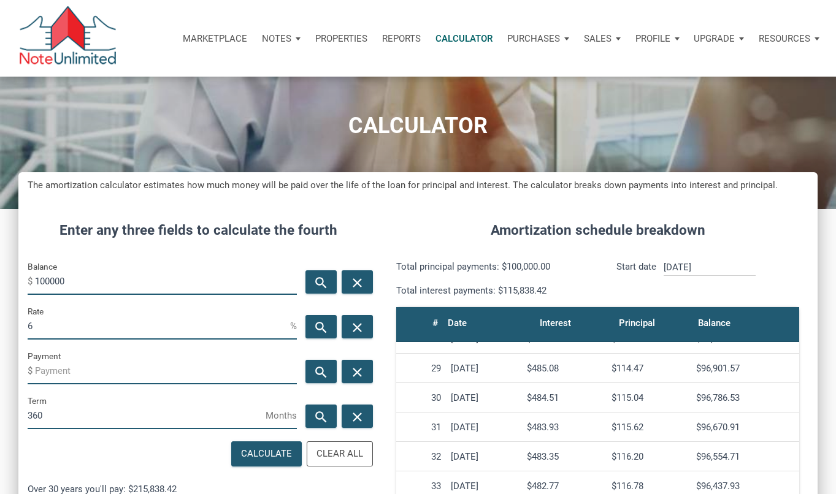
scroll to position [0, 0]
